Goal: Find specific page/section: Find specific page/section

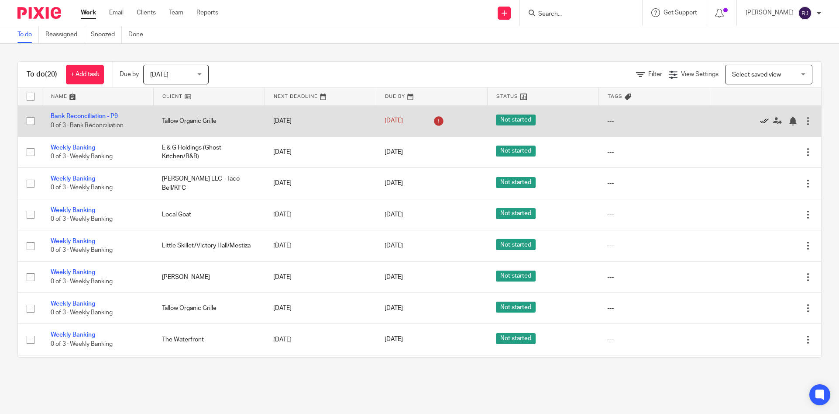
click at [760, 122] on icon at bounding box center [764, 121] width 9 height 9
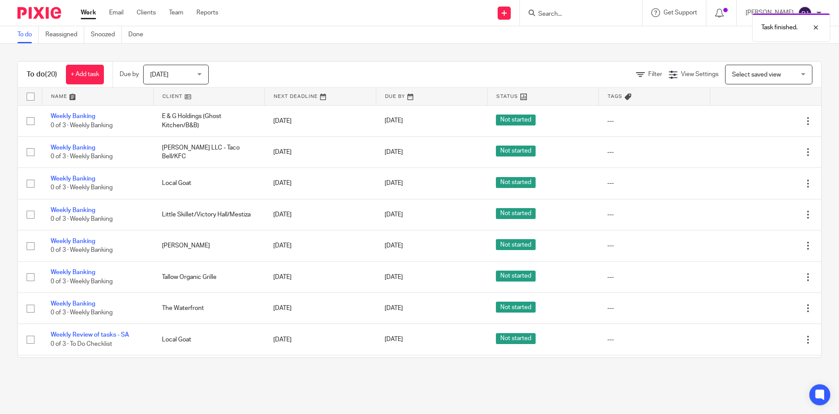
click at [760, 122] on icon at bounding box center [764, 121] width 9 height 9
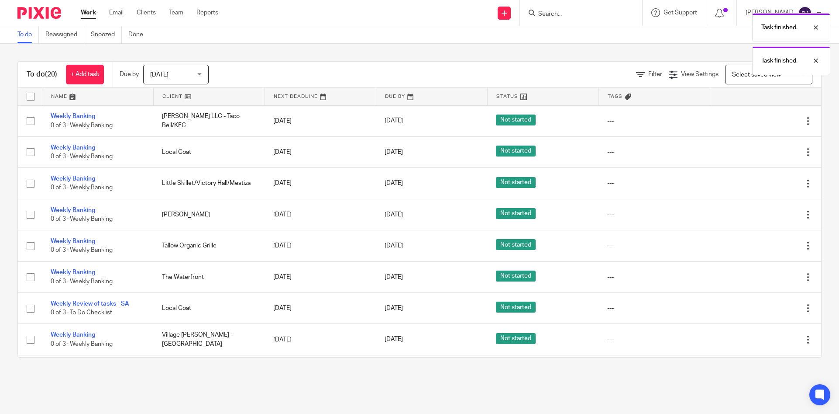
click at [760, 122] on icon at bounding box center [764, 121] width 9 height 9
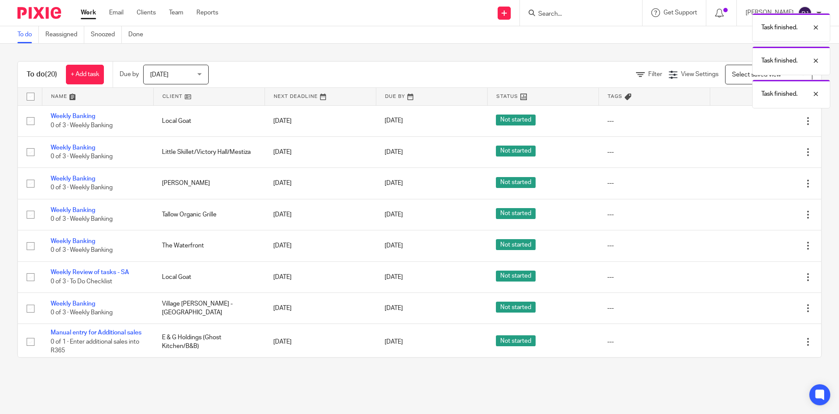
click at [760, 122] on icon at bounding box center [764, 121] width 9 height 9
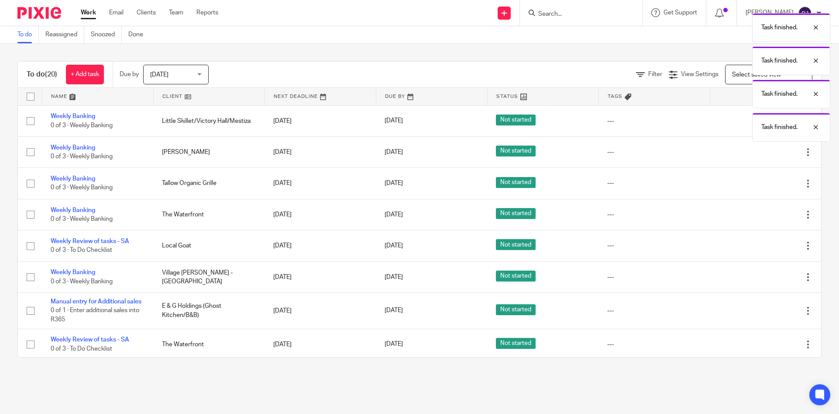
click at [742, 122] on div "Task finished. Task finished. Task finished. Task finished." at bounding box center [625, 75] width 411 height 133
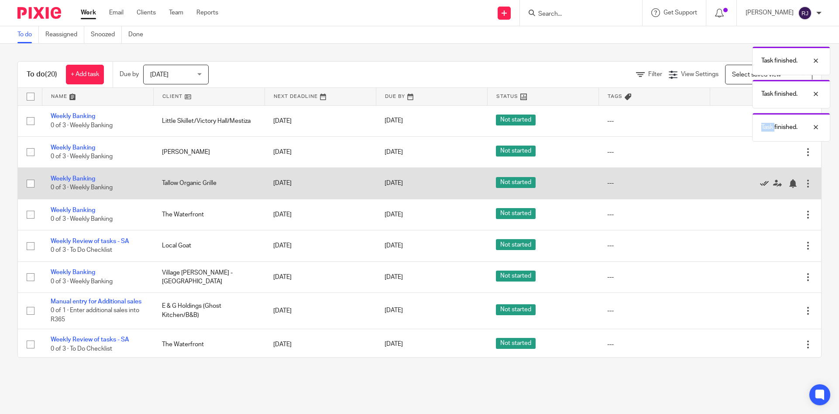
click at [760, 183] on icon at bounding box center [764, 183] width 9 height 9
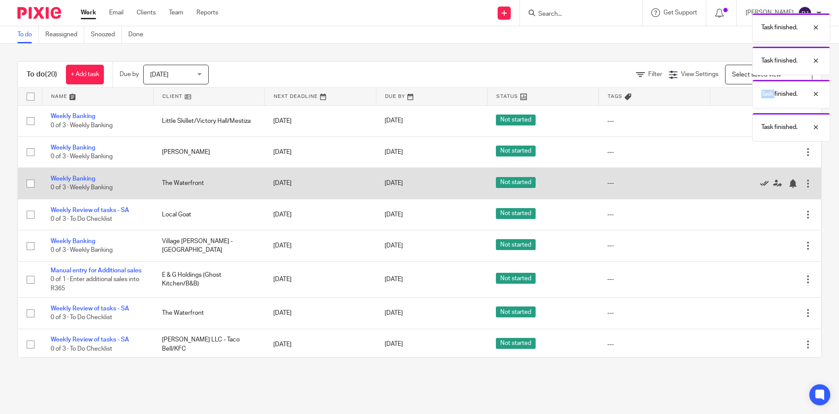
click at [760, 182] on icon at bounding box center [764, 183] width 9 height 9
click at [760, 210] on icon at bounding box center [764, 214] width 9 height 9
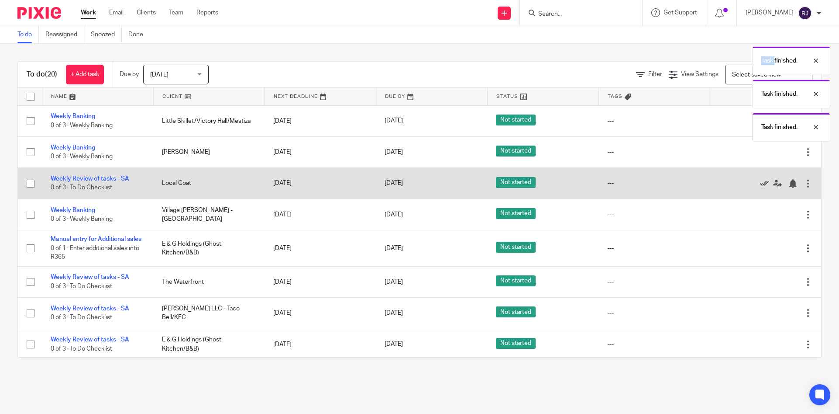
click at [760, 210] on icon at bounding box center [764, 214] width 9 height 9
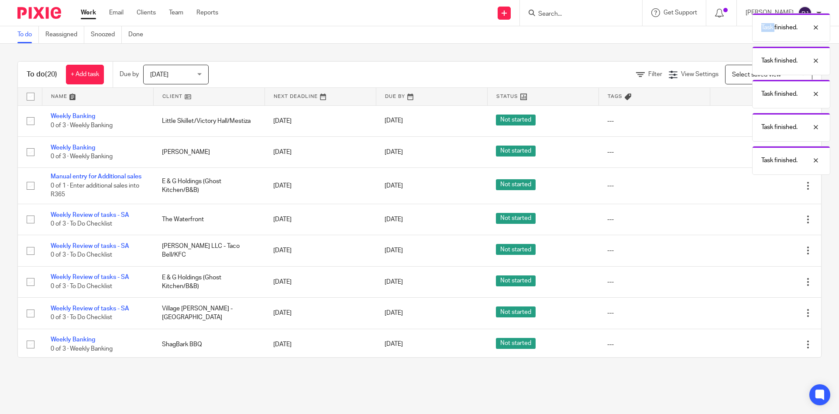
click at [743, 182] on div "Edit task Delete" at bounding box center [766, 186] width 94 height 22
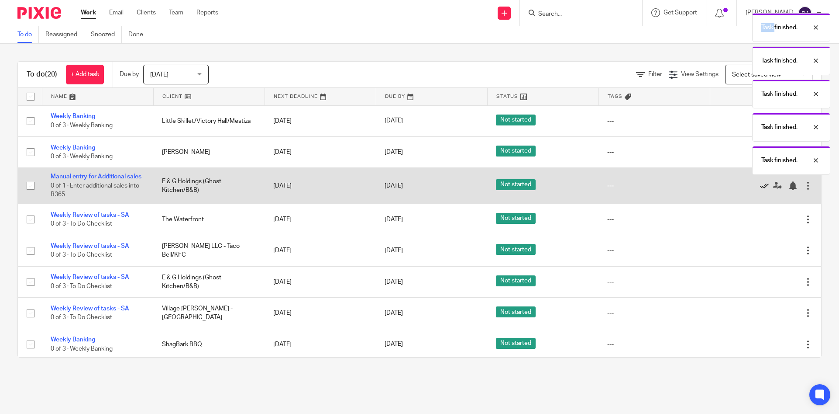
click at [760, 190] on icon at bounding box center [764, 185] width 9 height 9
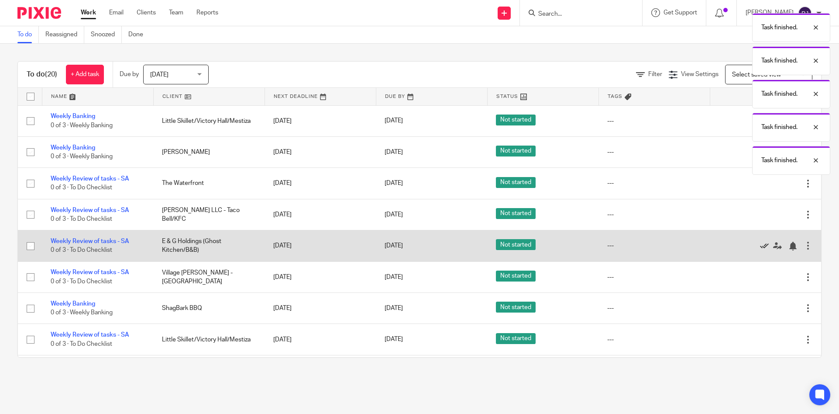
click at [760, 247] on icon at bounding box center [764, 246] width 9 height 9
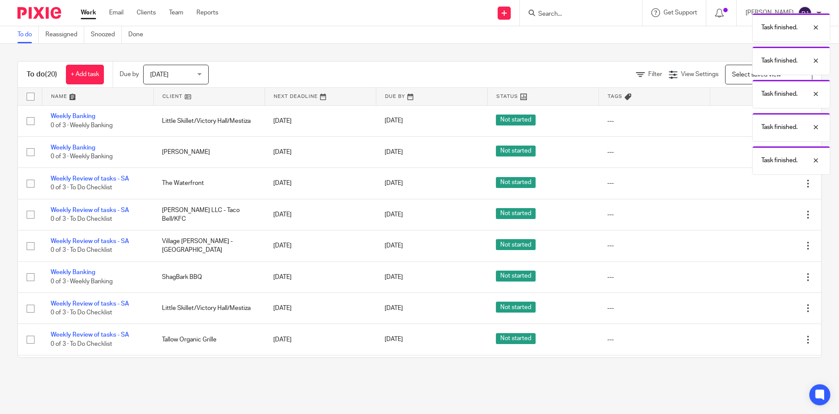
click at [760, 247] on icon at bounding box center [764, 246] width 9 height 9
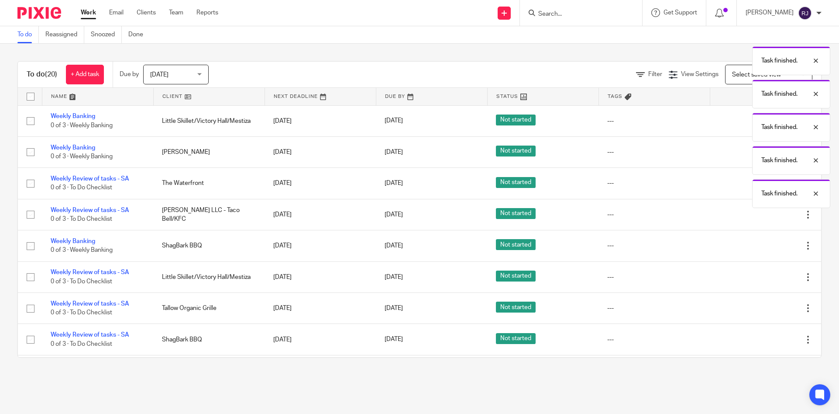
click at [760, 247] on icon at bounding box center [764, 246] width 9 height 9
click at [743, 273] on div at bounding box center [761, 277] width 85 height 9
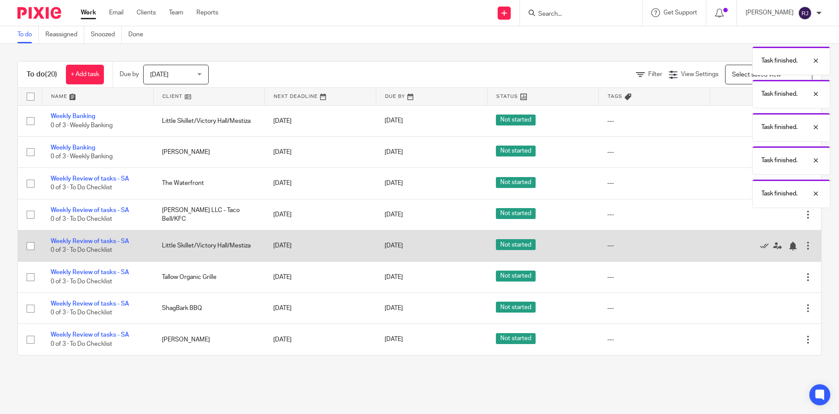
click at [743, 247] on div at bounding box center [761, 245] width 85 height 9
click at [760, 246] on icon at bounding box center [764, 246] width 9 height 9
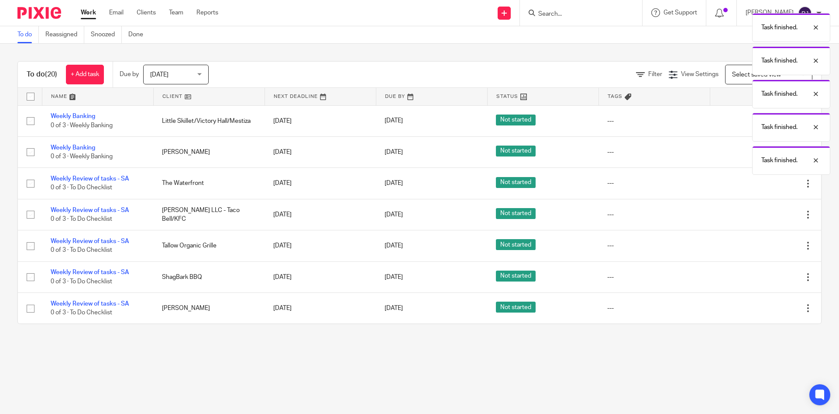
click at [760, 246] on icon at bounding box center [764, 246] width 9 height 9
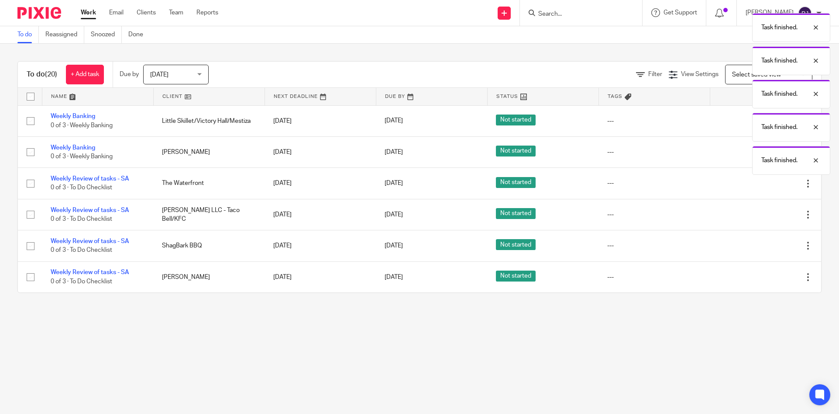
click at [760, 246] on icon at bounding box center [764, 246] width 9 height 9
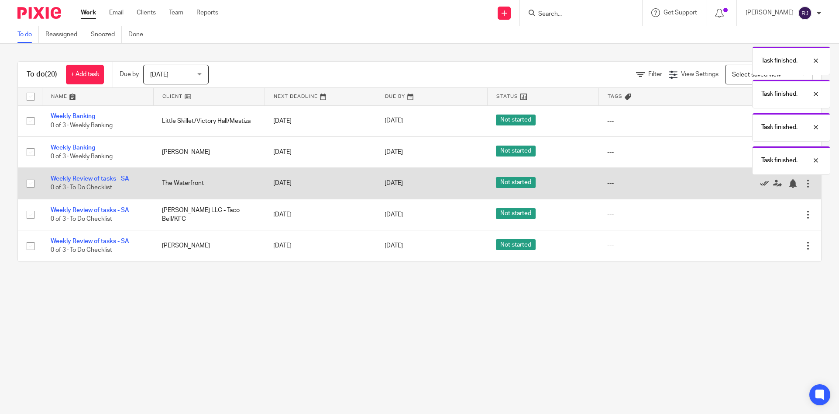
click at [760, 185] on icon at bounding box center [764, 183] width 9 height 9
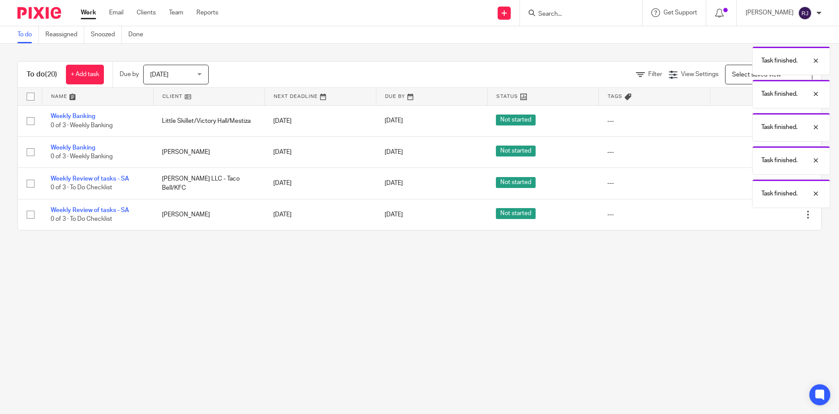
click at [751, 185] on div "Task finished. Task finished. Task finished. Task finished. Task finished. Task…" at bounding box center [625, 108] width 411 height 199
click at [823, 27] on div "Task finished." at bounding box center [792, 27] width 78 height 29
click at [819, 27] on p "Task finished." at bounding box center [819, 27] width 36 height 9
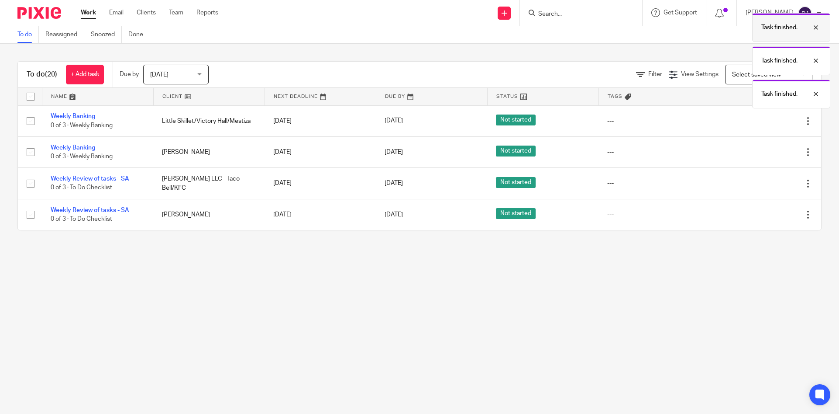
click at [819, 29] on div at bounding box center [810, 27] width 24 height 10
click at [819, 79] on div "Task finished." at bounding box center [792, 93] width 78 height 29
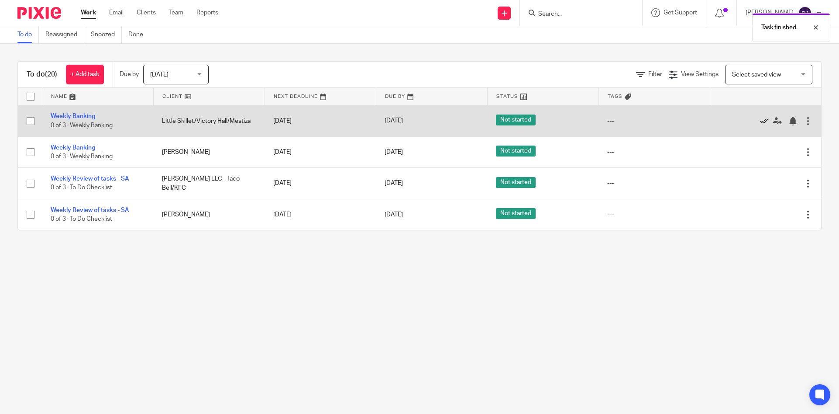
click at [760, 121] on icon at bounding box center [764, 121] width 9 height 9
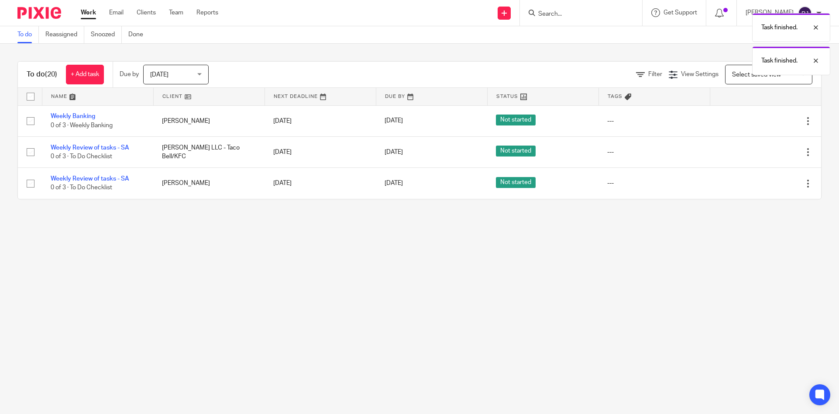
click at [760, 121] on icon at bounding box center [764, 121] width 9 height 9
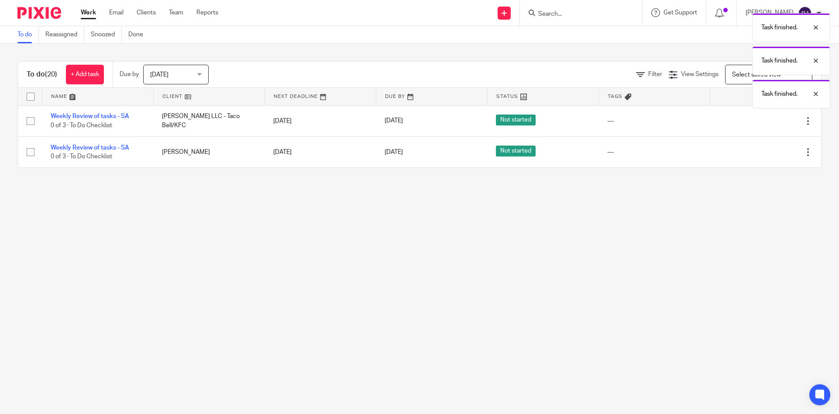
click at [760, 121] on icon at bounding box center [764, 121] width 9 height 9
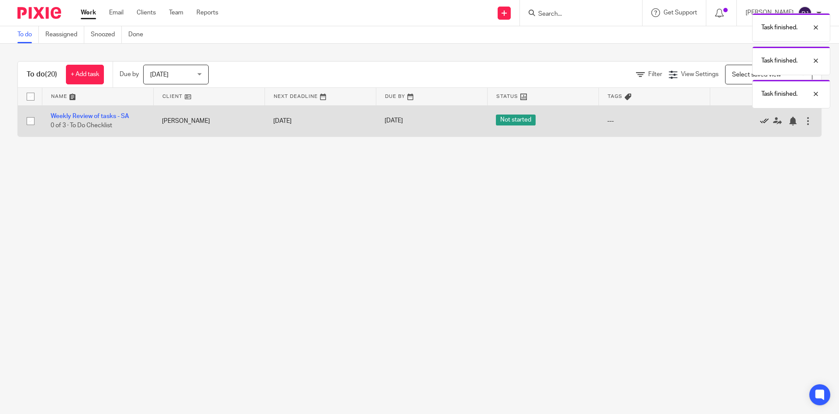
click at [760, 123] on icon at bounding box center [764, 121] width 9 height 9
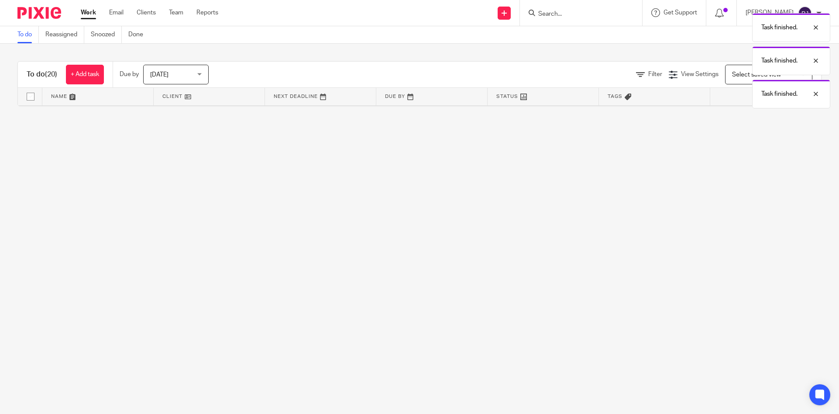
click at [576, 18] on div "Task finished. Task finished. Task finished." at bounding box center [625, 59] width 411 height 100
click at [552, 14] on div "Task finished." at bounding box center [625, 25] width 411 height 33
click at [817, 29] on div at bounding box center [810, 27] width 24 height 10
click at [616, 6] on div at bounding box center [581, 13] width 122 height 26
click at [558, 10] on form at bounding box center [584, 12] width 93 height 11
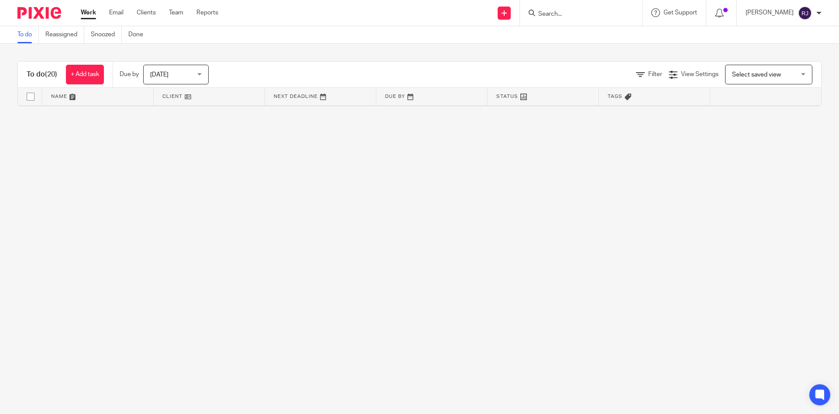
click at [540, 15] on input "Search" at bounding box center [577, 14] width 79 height 8
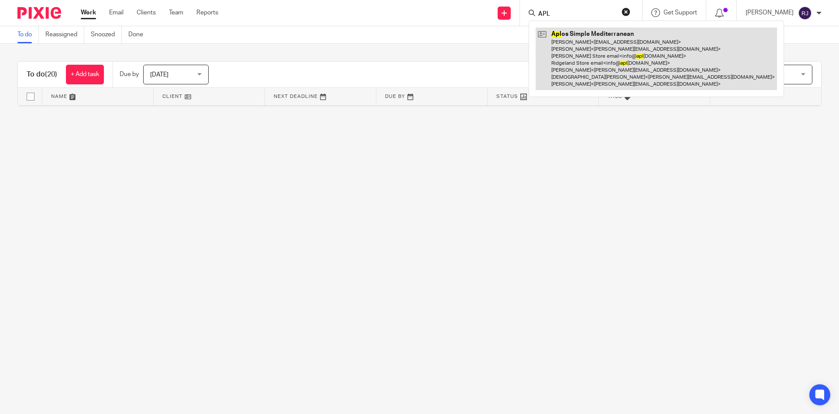
type input "APL"
click at [585, 53] on link at bounding box center [657, 59] width 242 height 62
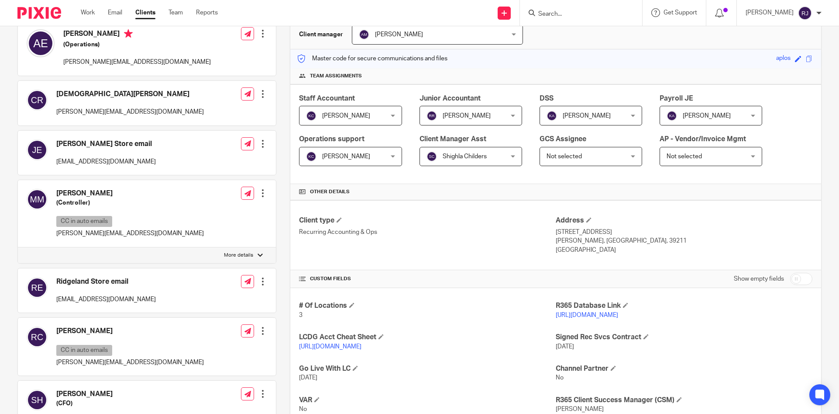
scroll to position [131, 0]
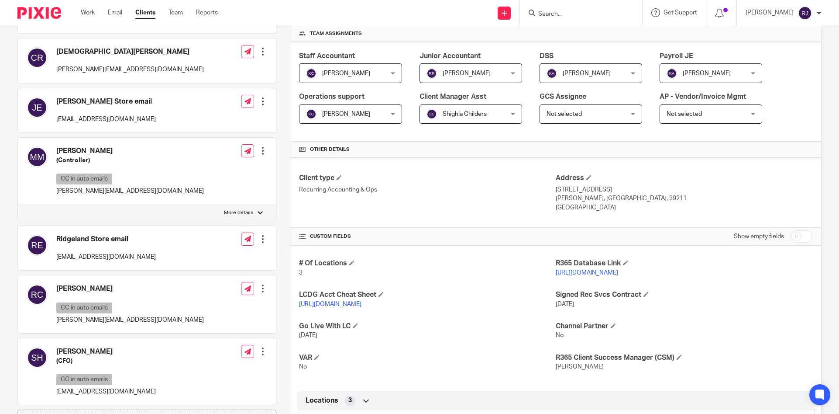
click at [584, 271] on link "https://aplosrestaurants.restaurant365.com/" at bounding box center [587, 272] width 62 height 6
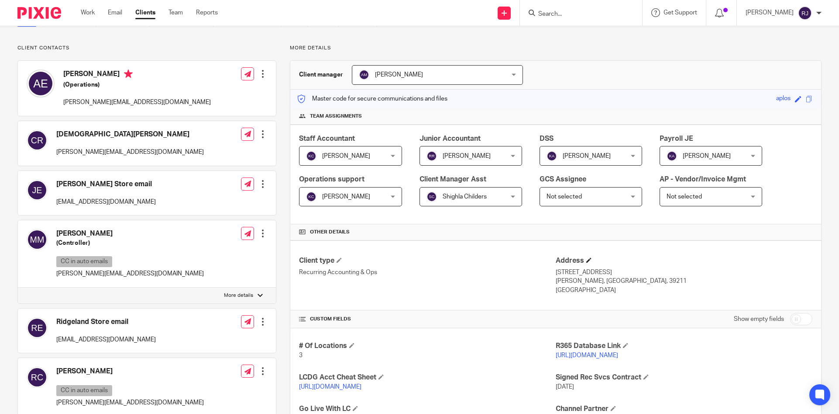
scroll to position [0, 0]
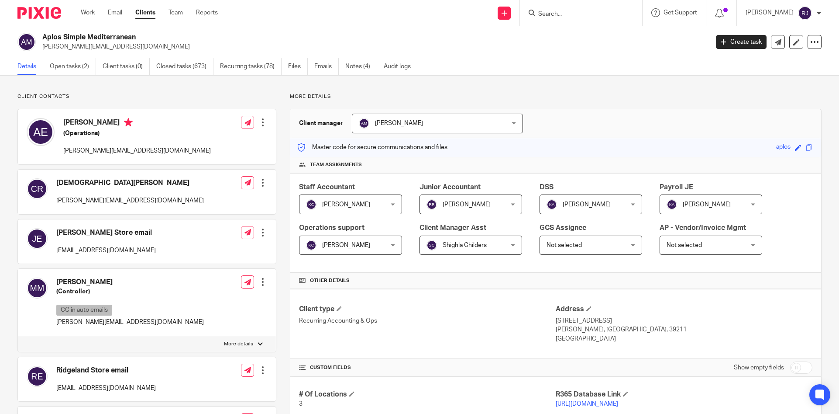
click at [555, 8] on form at bounding box center [584, 12] width 93 height 11
click at [554, 13] on input "Search" at bounding box center [577, 14] width 79 height 8
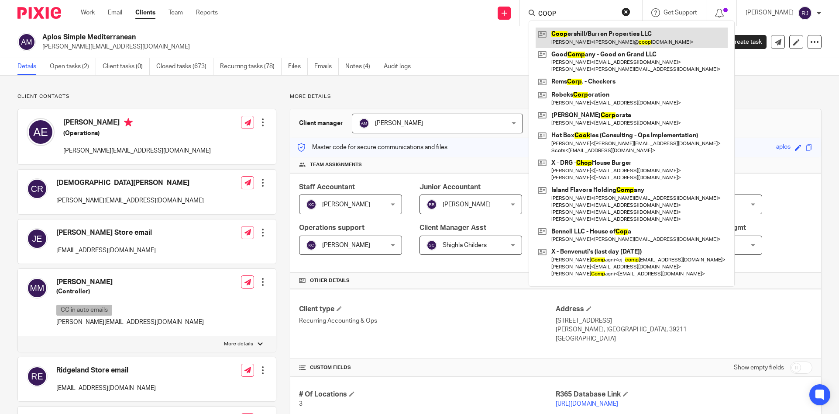
type input "COOP"
click at [586, 44] on link at bounding box center [632, 38] width 192 height 20
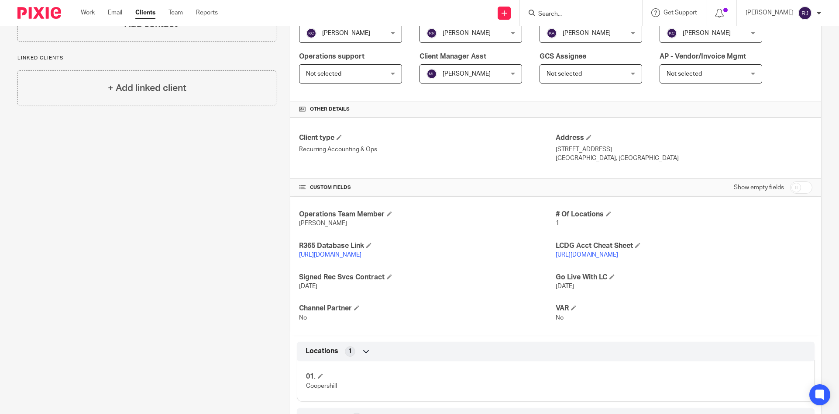
scroll to position [175, 0]
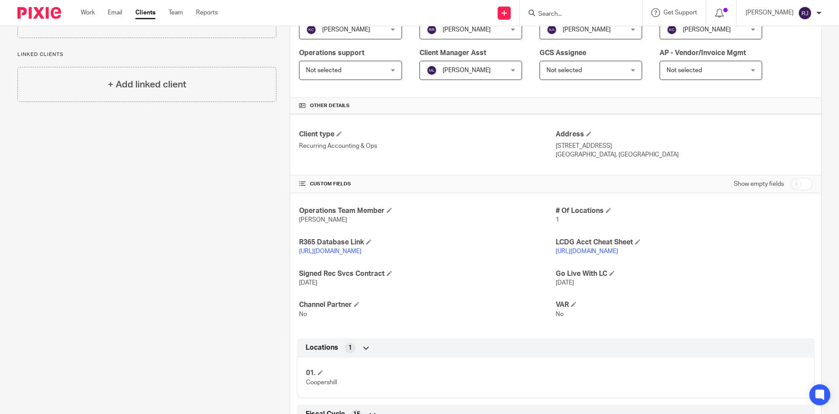
click at [357, 248] on p "https://bpcprsdb1.restaurant365.com" at bounding box center [427, 251] width 257 height 9
click at [355, 251] on link "https://bpcprsdb1.restaurant365.com" at bounding box center [330, 251] width 62 height 6
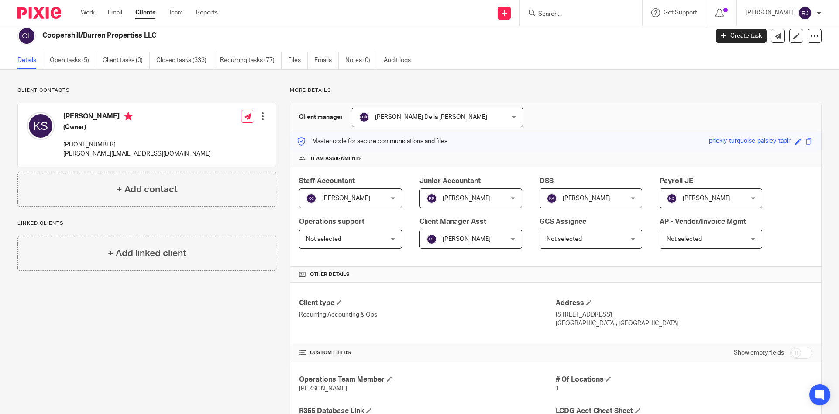
scroll to position [0, 0]
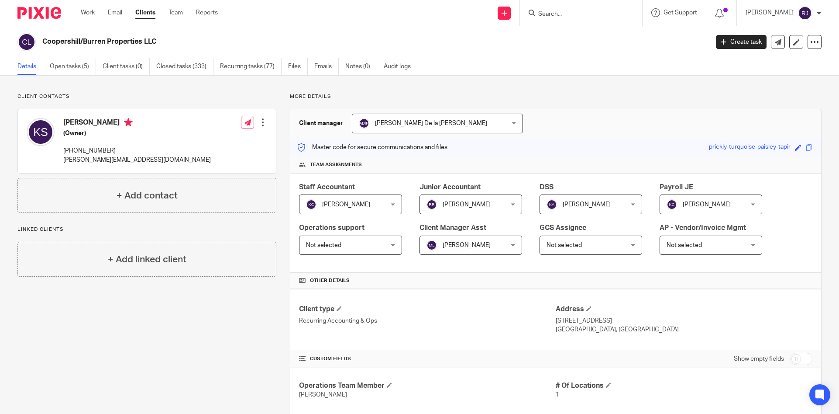
click at [577, 10] on input "Search" at bounding box center [577, 14] width 79 height 8
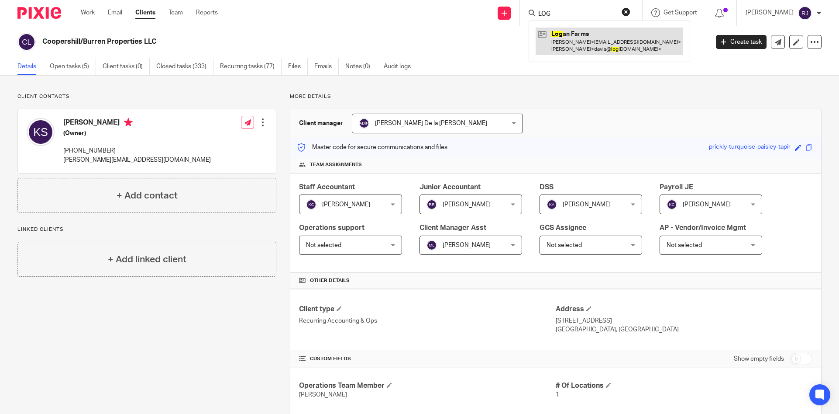
type input "LOG"
click at [572, 46] on link at bounding box center [610, 41] width 148 height 27
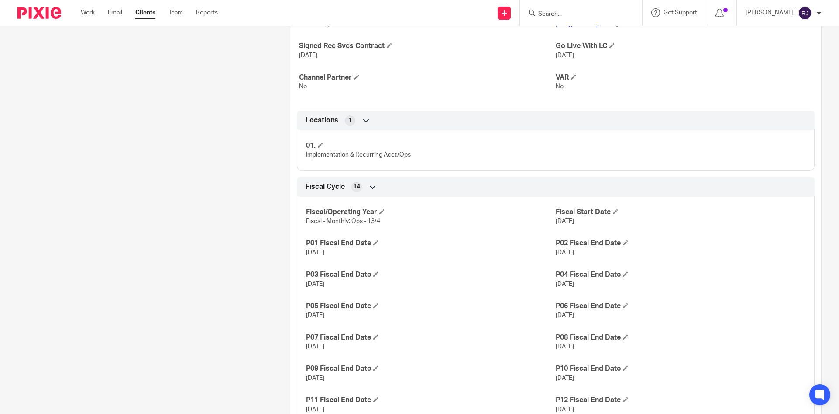
scroll to position [262, 0]
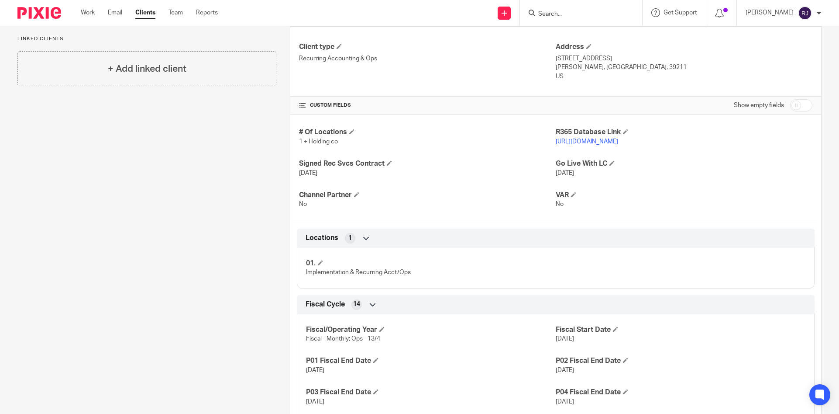
click at [582, 139] on link "https://loganfarmsjackson.restaurant365.com" at bounding box center [587, 141] width 62 height 6
click at [580, 23] on div at bounding box center [581, 13] width 122 height 26
click at [576, 15] on input "Search" at bounding box center [577, 14] width 79 height 8
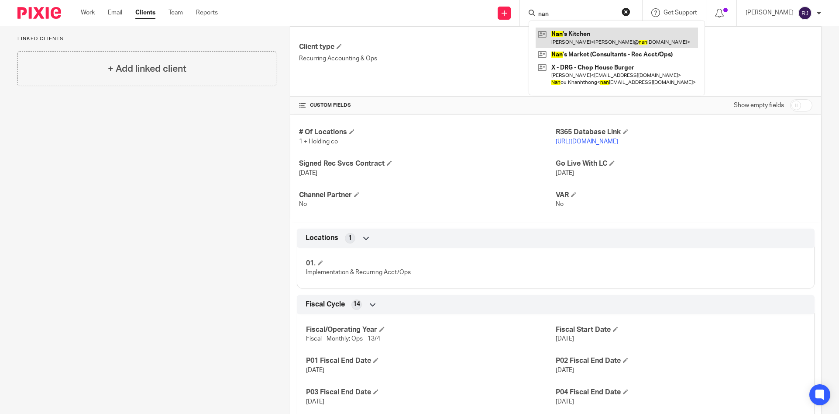
type input "nan"
click at [579, 40] on link at bounding box center [617, 38] width 162 height 20
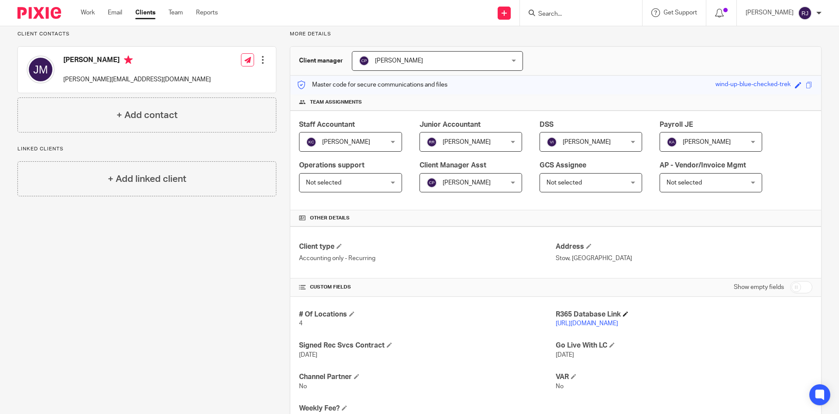
scroll to position [175, 0]
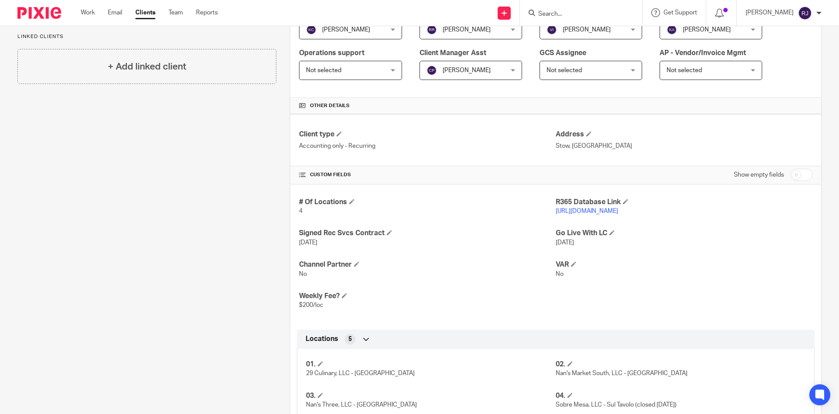
click at [582, 211] on link "[URL][DOMAIN_NAME]" at bounding box center [587, 211] width 62 height 6
click at [573, 207] on p "[URL][DOMAIN_NAME]" at bounding box center [684, 211] width 257 height 9
click at [594, 212] on link "[URL][DOMAIN_NAME]" at bounding box center [587, 211] width 62 height 6
